Goal: Transaction & Acquisition: Purchase product/service

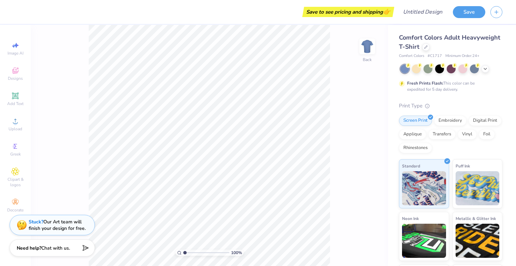
scroll to position [2, 0]
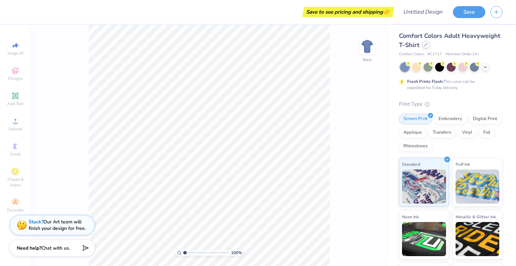
click at [227, 46] on icon at bounding box center [425, 44] width 3 height 3
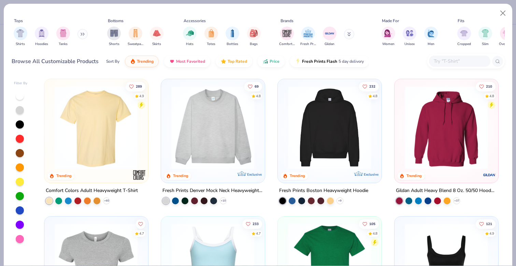
click at [227, 62] on input "text" at bounding box center [459, 61] width 53 height 8
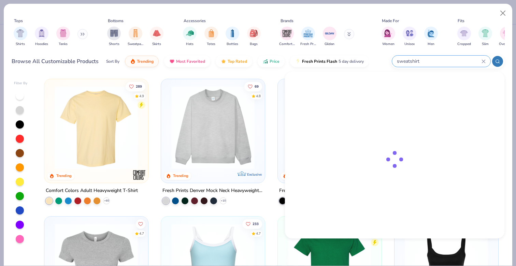
type input "sweatshirt"
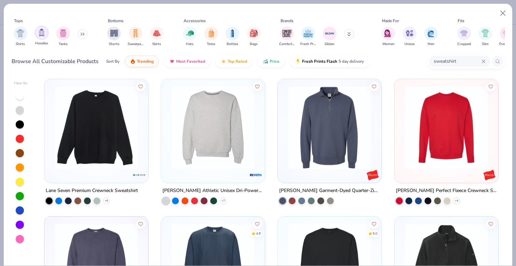
click at [45, 32] on div "filter for Hoodies" at bounding box center [42, 33] width 14 height 14
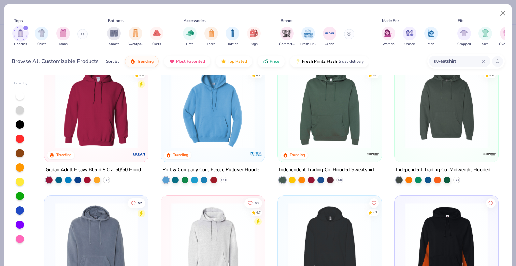
scroll to position [20, 0]
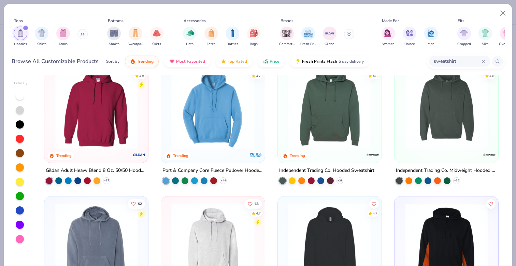
click at [226, 172] on div "Port & Company Core Fleece Pullover Hooded Sweatshirt" at bounding box center [212, 170] width 101 height 9
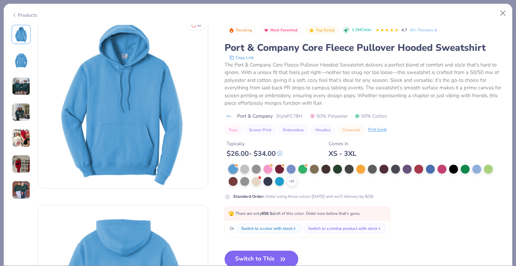
scroll to position [6, 0]
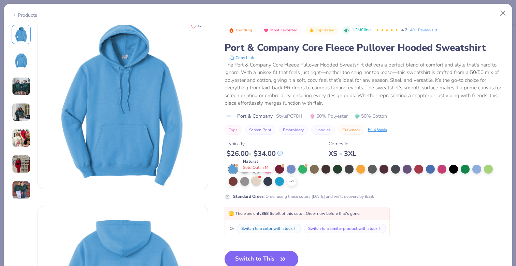
click at [227, 180] on div at bounding box center [256, 180] width 9 height 9
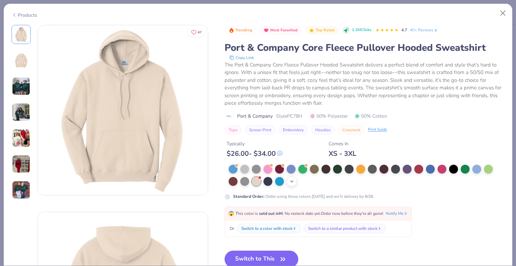
click at [227, 182] on icon at bounding box center [291, 181] width 5 height 5
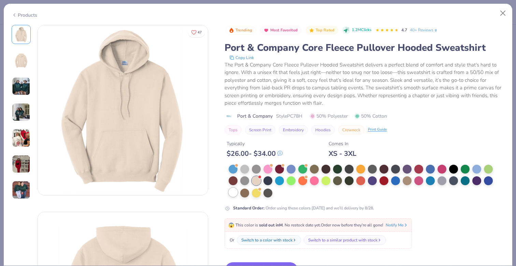
click at [227, 195] on div at bounding box center [232, 192] width 9 height 9
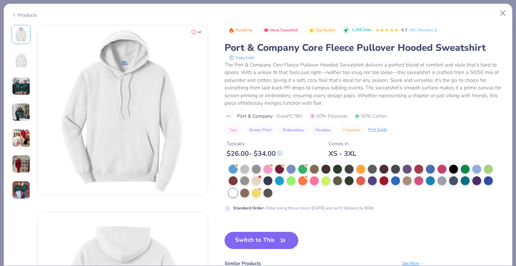
click at [227, 242] on button "Switch to This" at bounding box center [261, 240] width 74 height 17
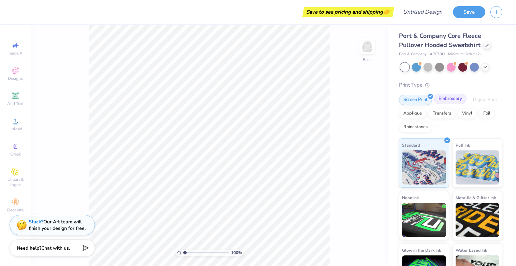
click at [227, 101] on div "Embroidery" at bounding box center [450, 99] width 32 height 10
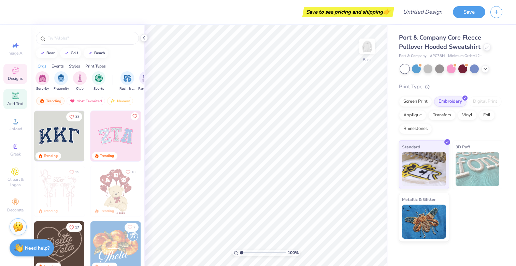
click at [16, 108] on div "Add Text" at bounding box center [15, 99] width 24 height 20
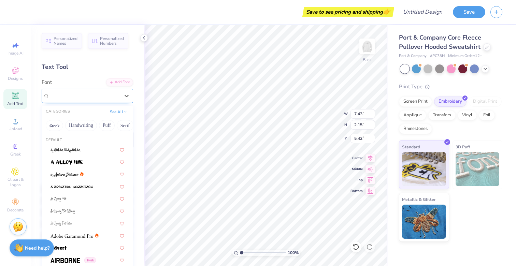
click at [73, 98] on div "Super Dream" at bounding box center [85, 95] width 72 height 11
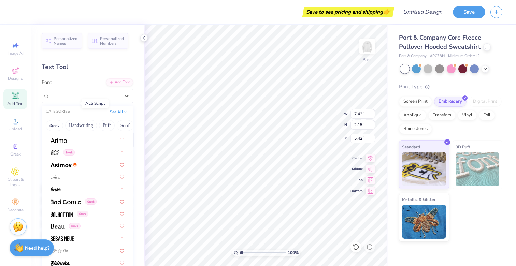
scroll to position [230, 0]
click at [63, 142] on img at bounding box center [58, 140] width 16 height 5
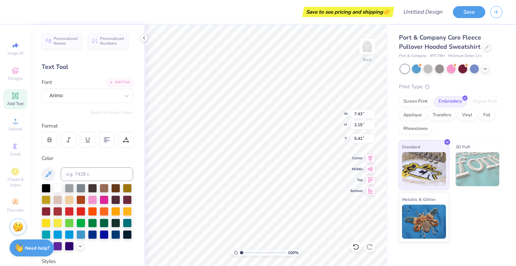
type input "7.71"
type input "2.11"
type input "5.44"
click at [73, 91] on div at bounding box center [84, 95] width 70 height 9
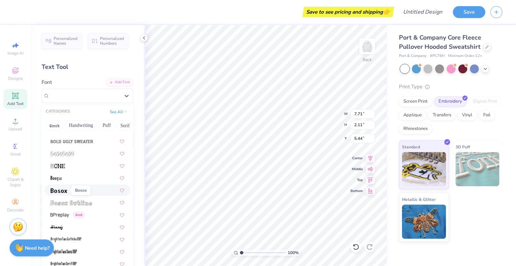
scroll to position [421, 0]
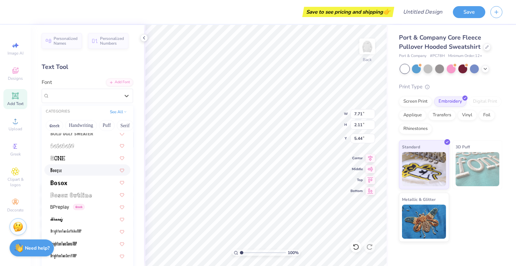
click at [61, 166] on div at bounding box center [87, 169] width 86 height 11
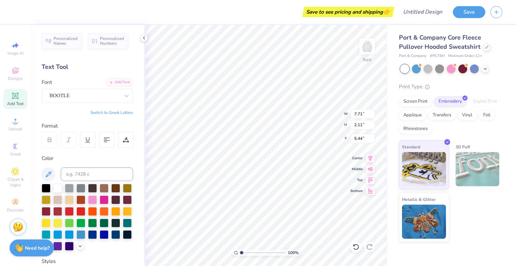
type input "6.25"
type input "2.92"
type input "5.04"
click at [72, 97] on div "BOOTLE" at bounding box center [85, 95] width 72 height 11
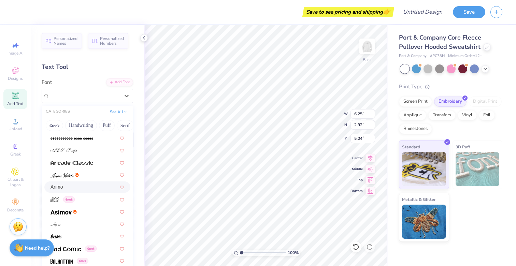
scroll to position [173, 0]
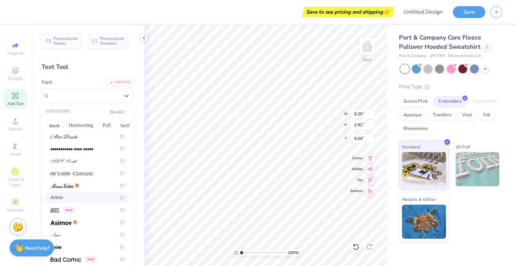
click at [69, 194] on div "Arimo" at bounding box center [87, 197] width 86 height 11
type input "7.71"
type input "2.11"
type input "5.44"
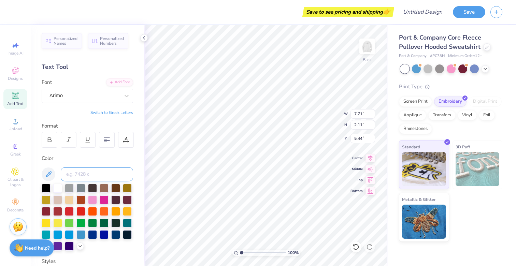
click at [82, 176] on input at bounding box center [97, 174] width 72 height 14
type textarea "sticks"
click at [73, 97] on div "Arimo" at bounding box center [85, 95] width 72 height 11
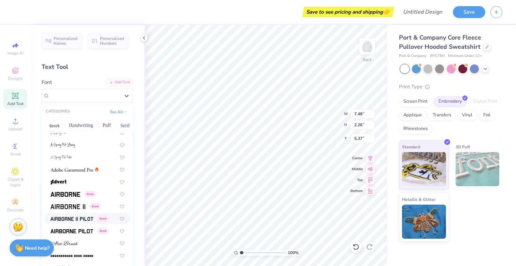
scroll to position [59, 0]
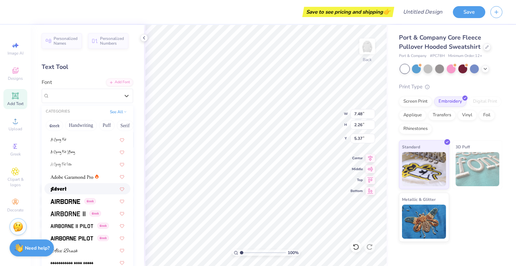
click at [70, 192] on div at bounding box center [87, 188] width 86 height 11
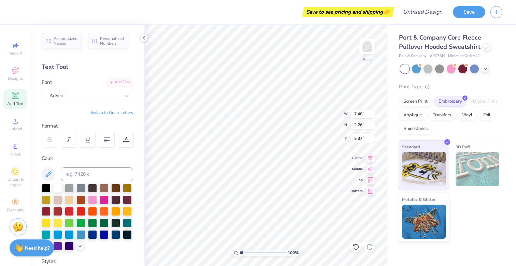
type textarea "sticks"
type input "3.00"
type input "6.02"
type input "1.61"
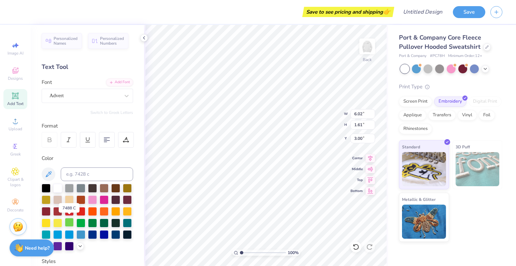
scroll to position [5, 0]
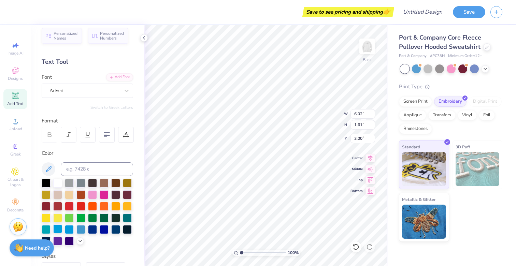
click at [61, 228] on div at bounding box center [57, 228] width 9 height 9
type input "4.95"
type input "1.33"
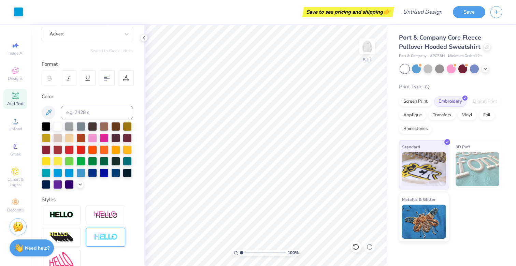
scroll to position [0, 0]
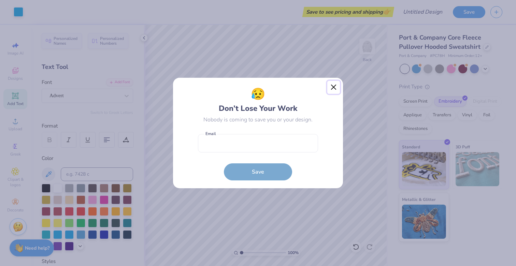
click at [227, 86] on button "Close" at bounding box center [333, 87] width 13 height 13
